Goal: Download file/media

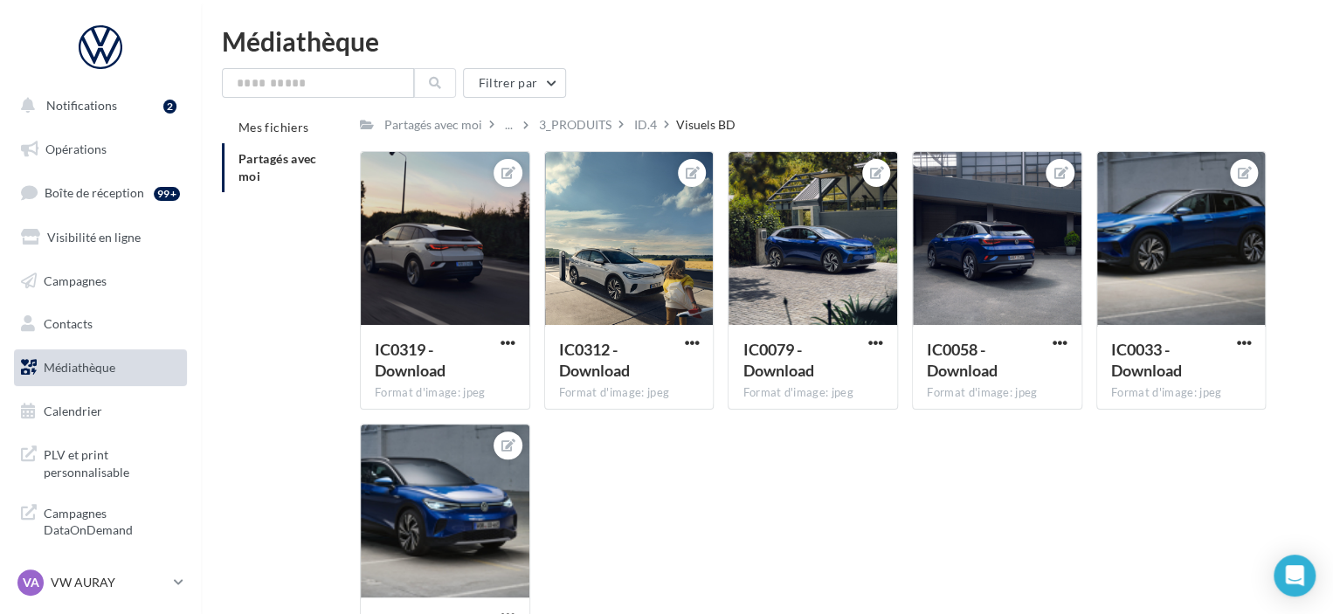
click at [636, 547] on div "IC0319 - Download Format d'image: jpeg IC0319 - Download IC0312 - Download Form…" at bounding box center [820, 423] width 920 height 545
click at [573, 131] on div "3_PRODUITS" at bounding box center [575, 124] width 73 height 17
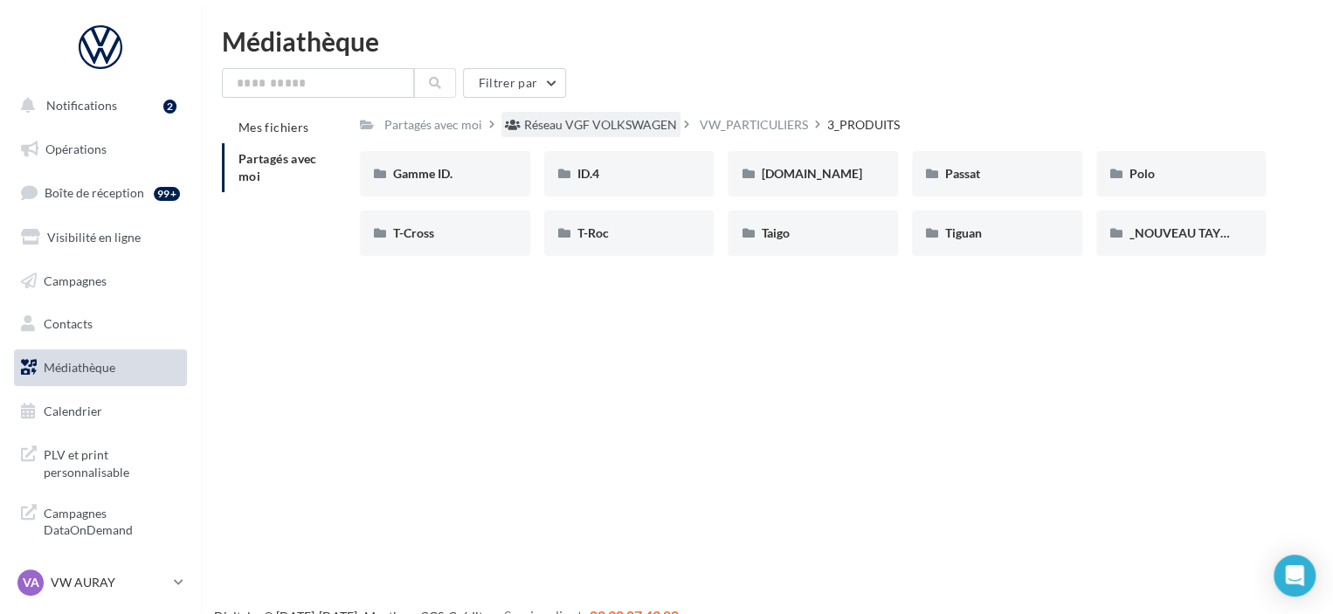
click at [565, 132] on div "Réseau VGF VOLKSWAGEN" at bounding box center [600, 124] width 153 height 17
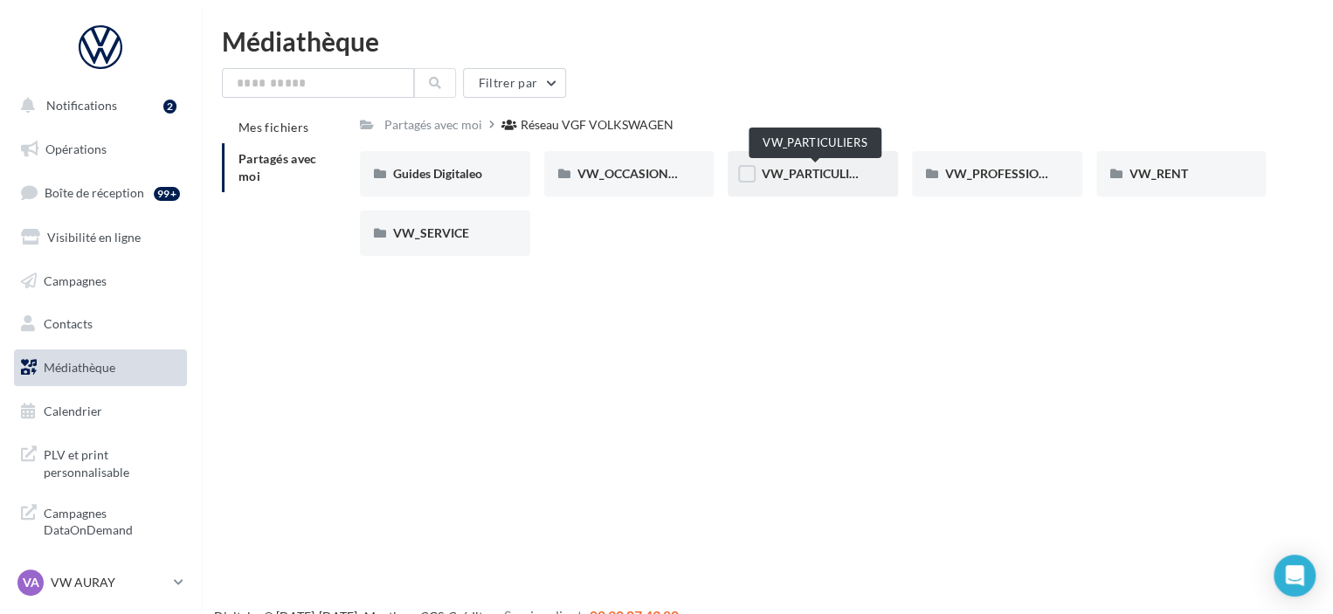
click at [823, 176] on span "VW_PARTICULIERS" at bounding box center [815, 173] width 109 height 15
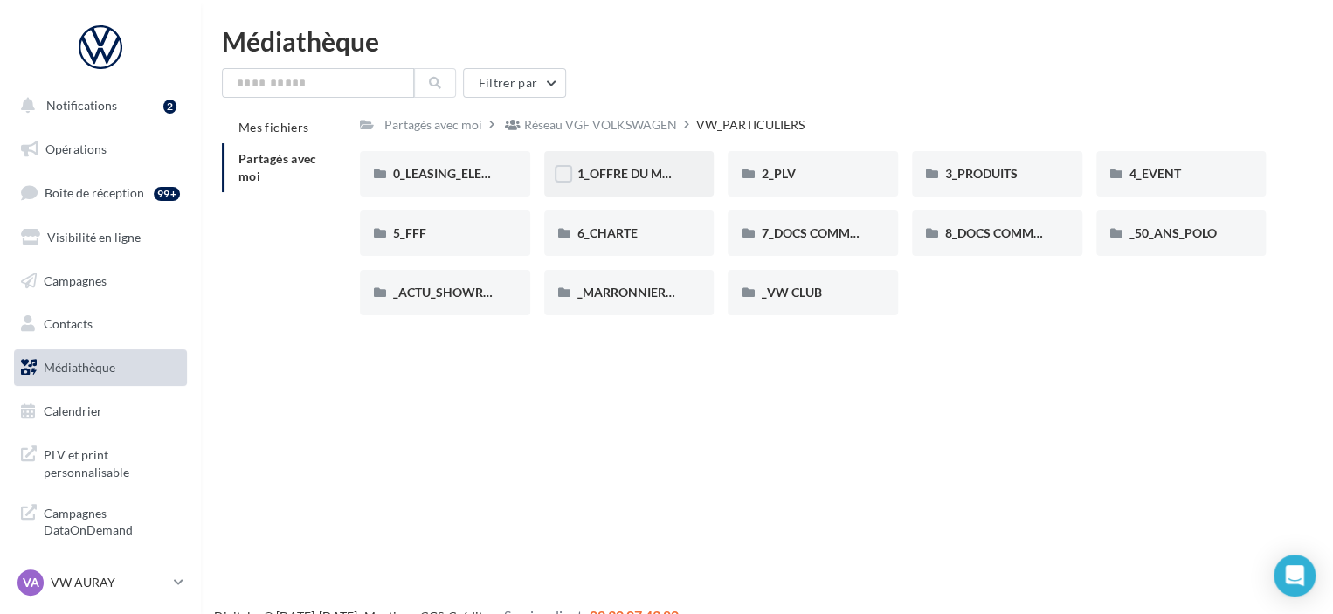
click at [665, 186] on div "1_OFFRE DU MOIS" at bounding box center [629, 173] width 170 height 45
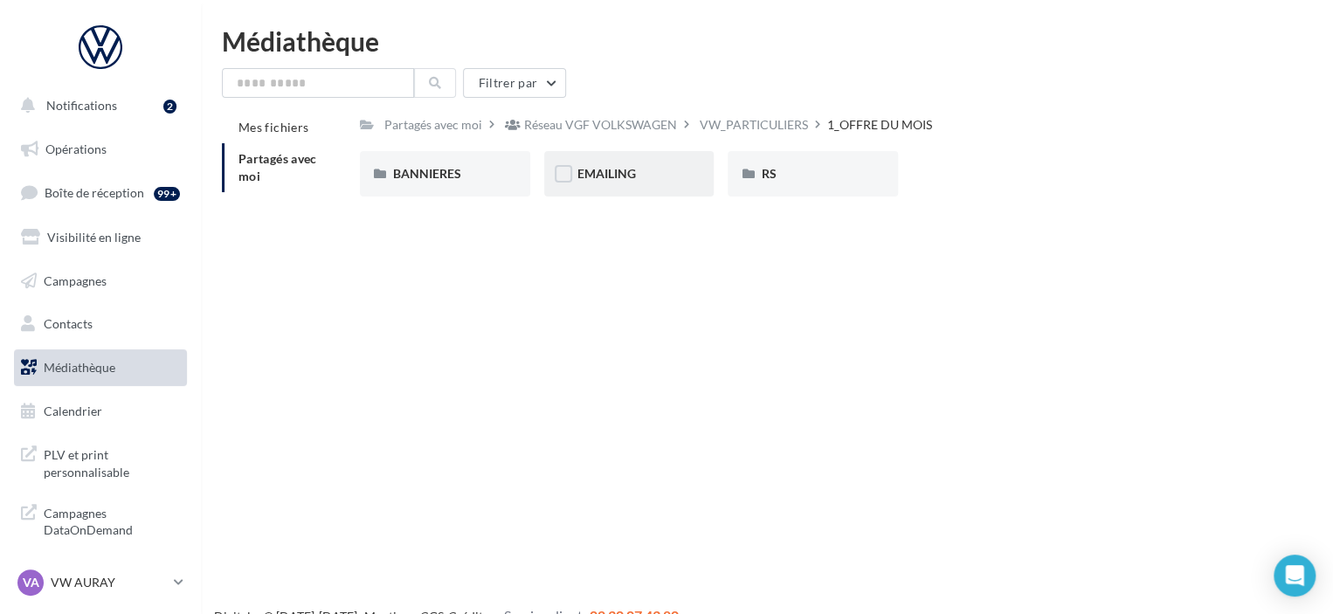
click at [650, 167] on div "EMAILING" at bounding box center [629, 173] width 104 height 17
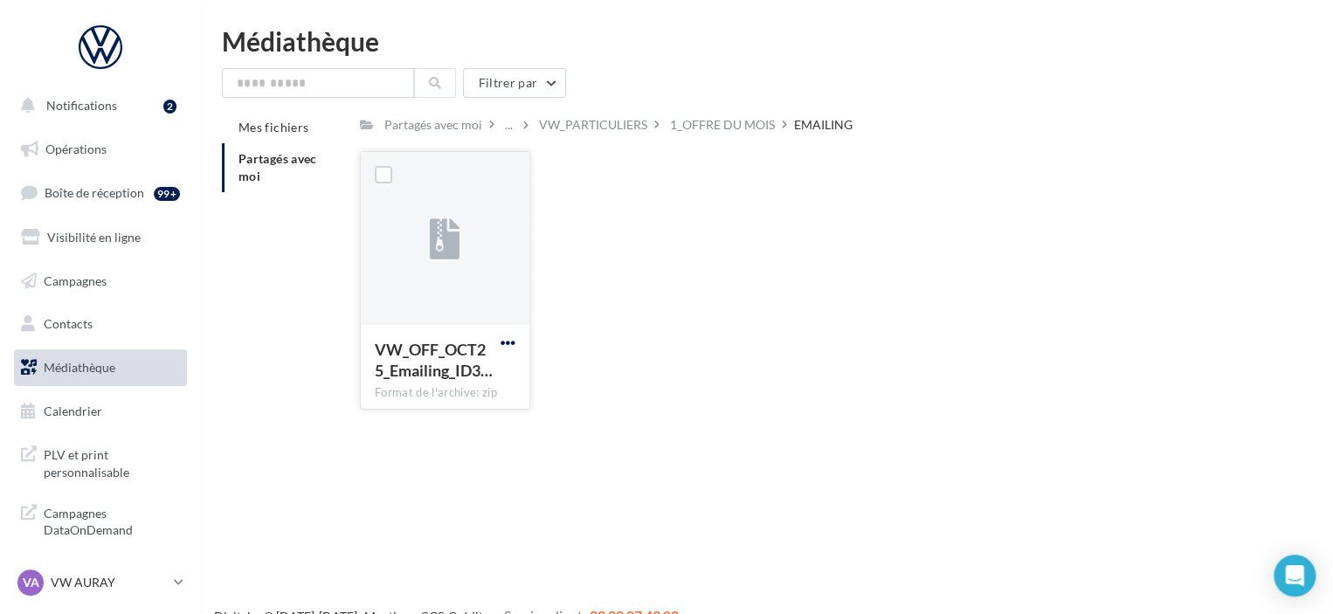
click at [503, 349] on span "button" at bounding box center [508, 342] width 15 height 15
click at [475, 388] on button "Télécharger" at bounding box center [431, 377] width 175 height 45
click at [87, 575] on p "VW AURAY" at bounding box center [109, 582] width 116 height 17
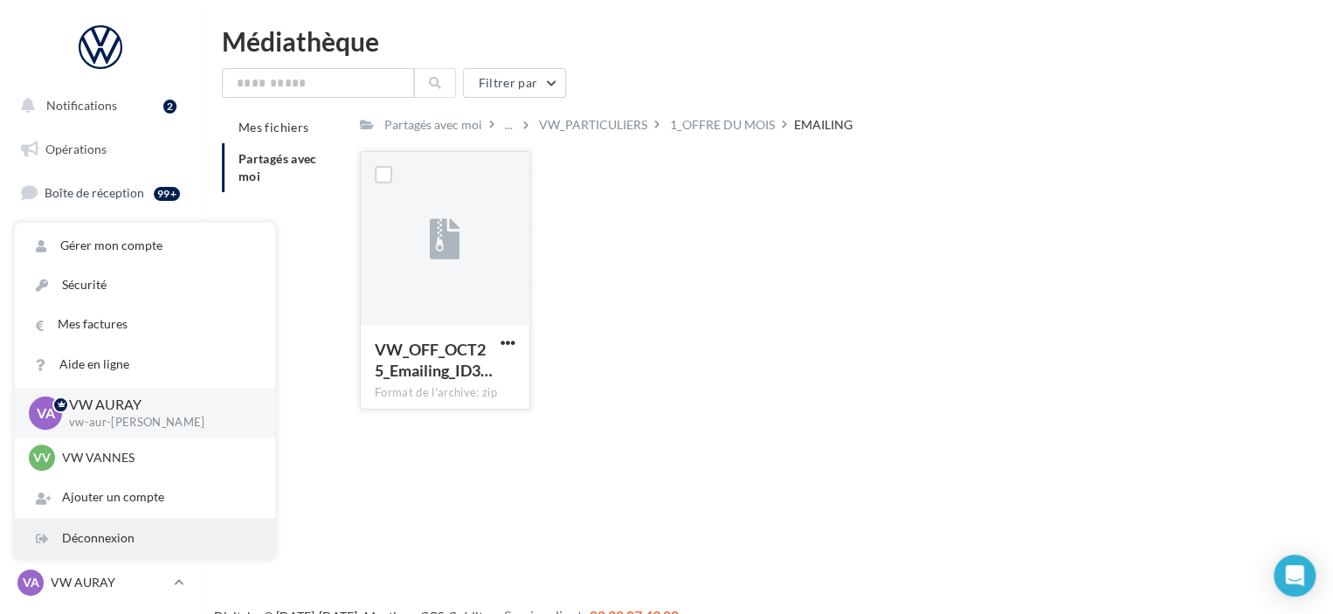
click at [174, 542] on div "Déconnexion" at bounding box center [145, 538] width 260 height 39
